Goal: Task Accomplishment & Management: Manage account settings

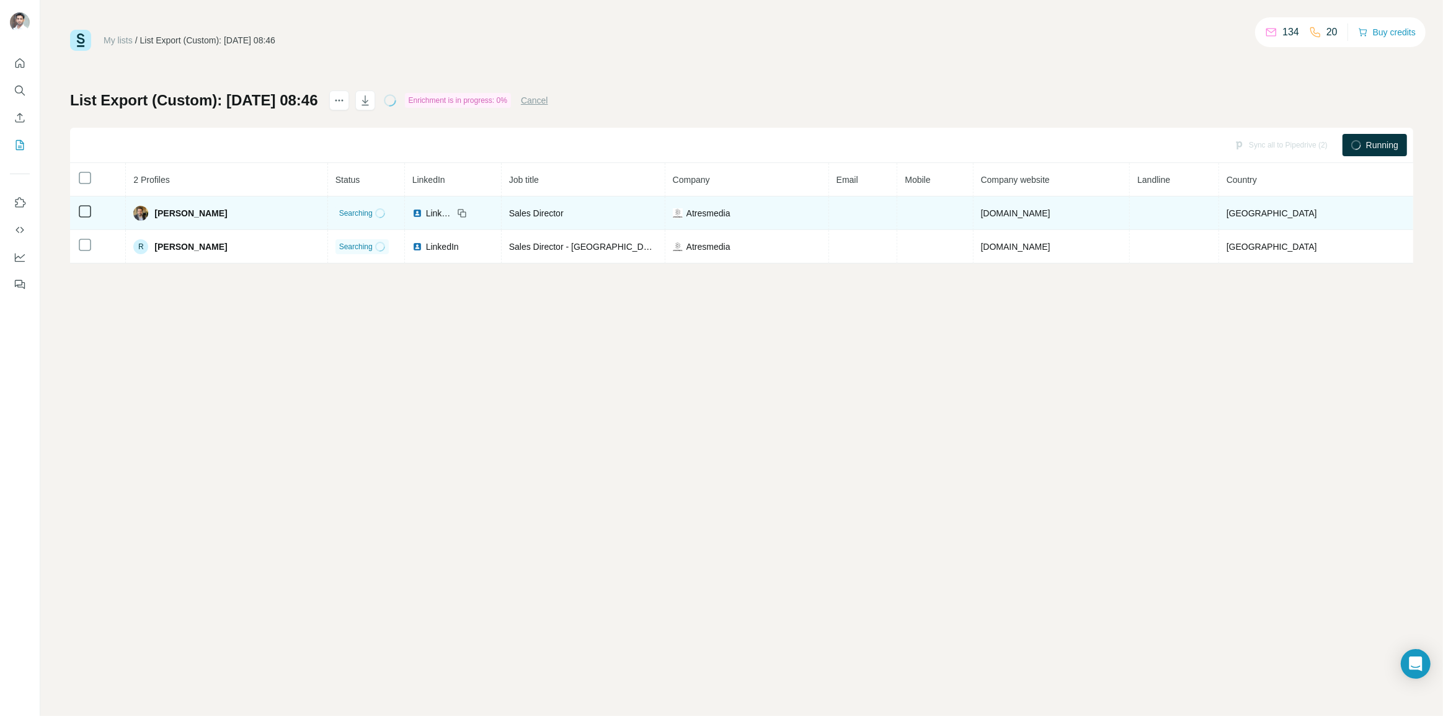
drag, startPoint x: 1122, startPoint y: 213, endPoint x: 1039, endPoint y: 216, distance: 83.2
click at [1039, 216] on tr "[PERSON_NAME] Searching LinkedIn Sales Director Atresmedia [DOMAIN_NAME] [GEOGR…" at bounding box center [741, 213] width 1343 height 33
copy tr "[DOMAIN_NAME]"
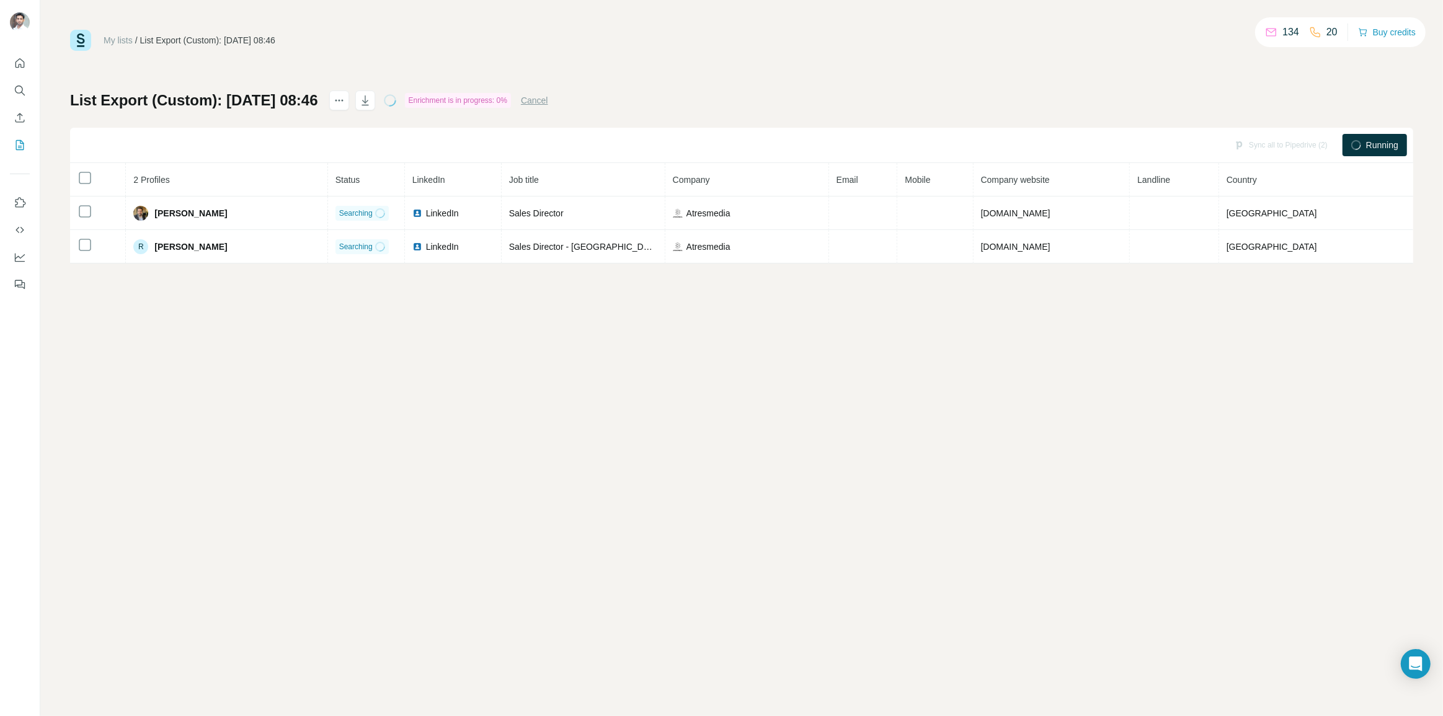
click at [984, 427] on div "My lists / List Export (Custom): [DATE] 08:46 134 20 Buy credits List Export (C…" at bounding box center [741, 358] width 1403 height 716
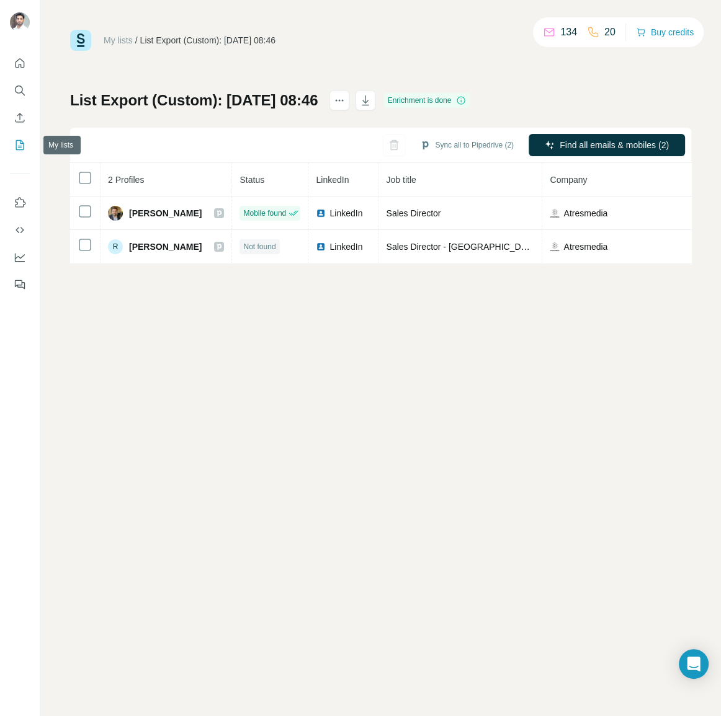
click at [21, 142] on icon "My lists" at bounding box center [20, 145] width 12 height 12
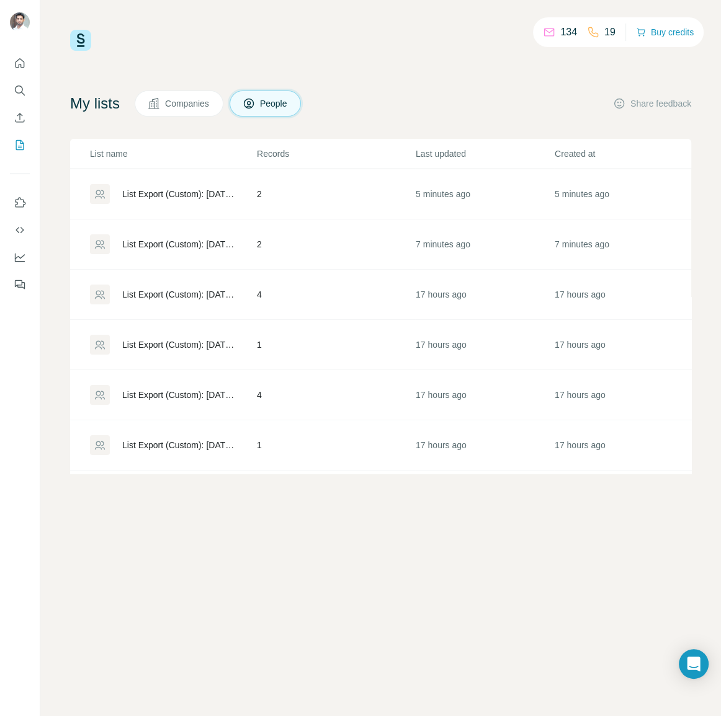
click at [177, 247] on div "List Export (Custom): [DATE] 08:44" at bounding box center [178, 244] width 113 height 12
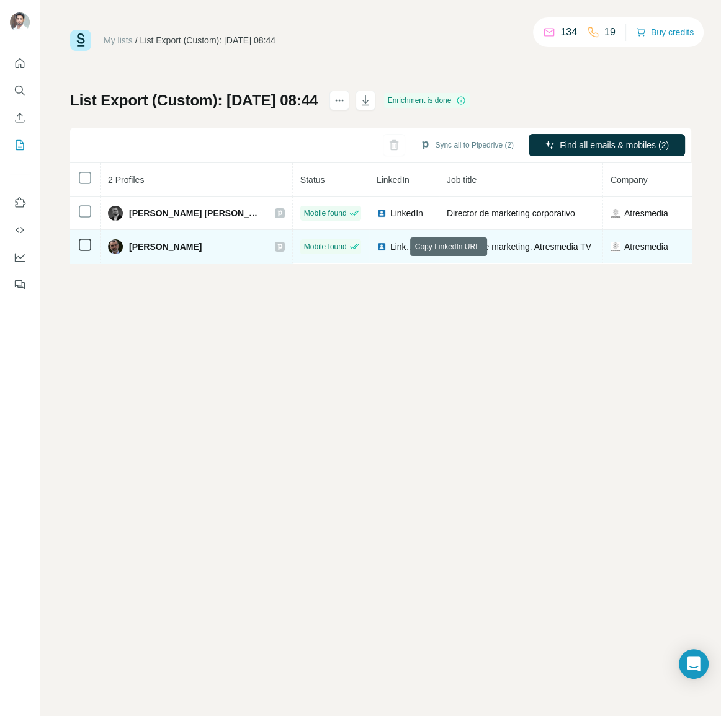
click at [421, 243] on icon at bounding box center [426, 247] width 10 height 10
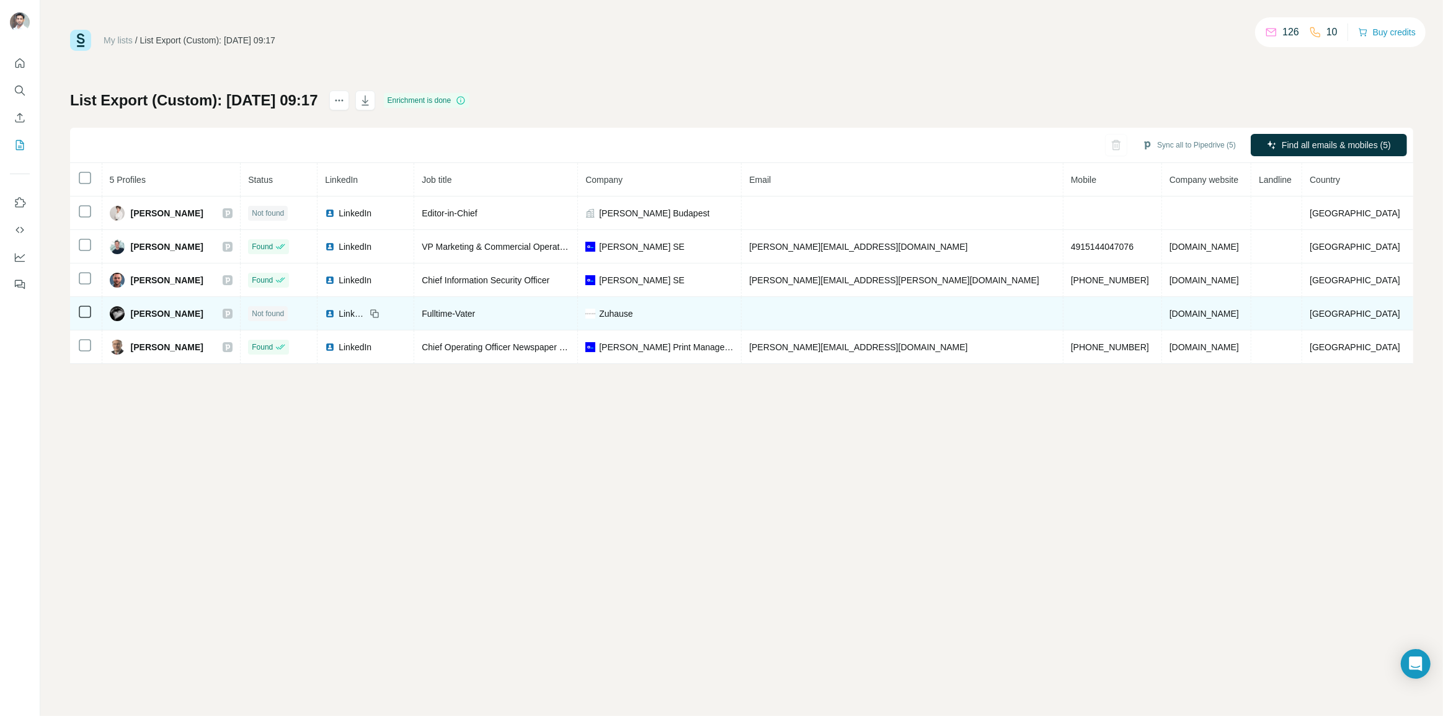
click at [366, 313] on span "LinkedIn" at bounding box center [352, 314] width 27 height 12
